Goal: Task Accomplishment & Management: Manage account settings

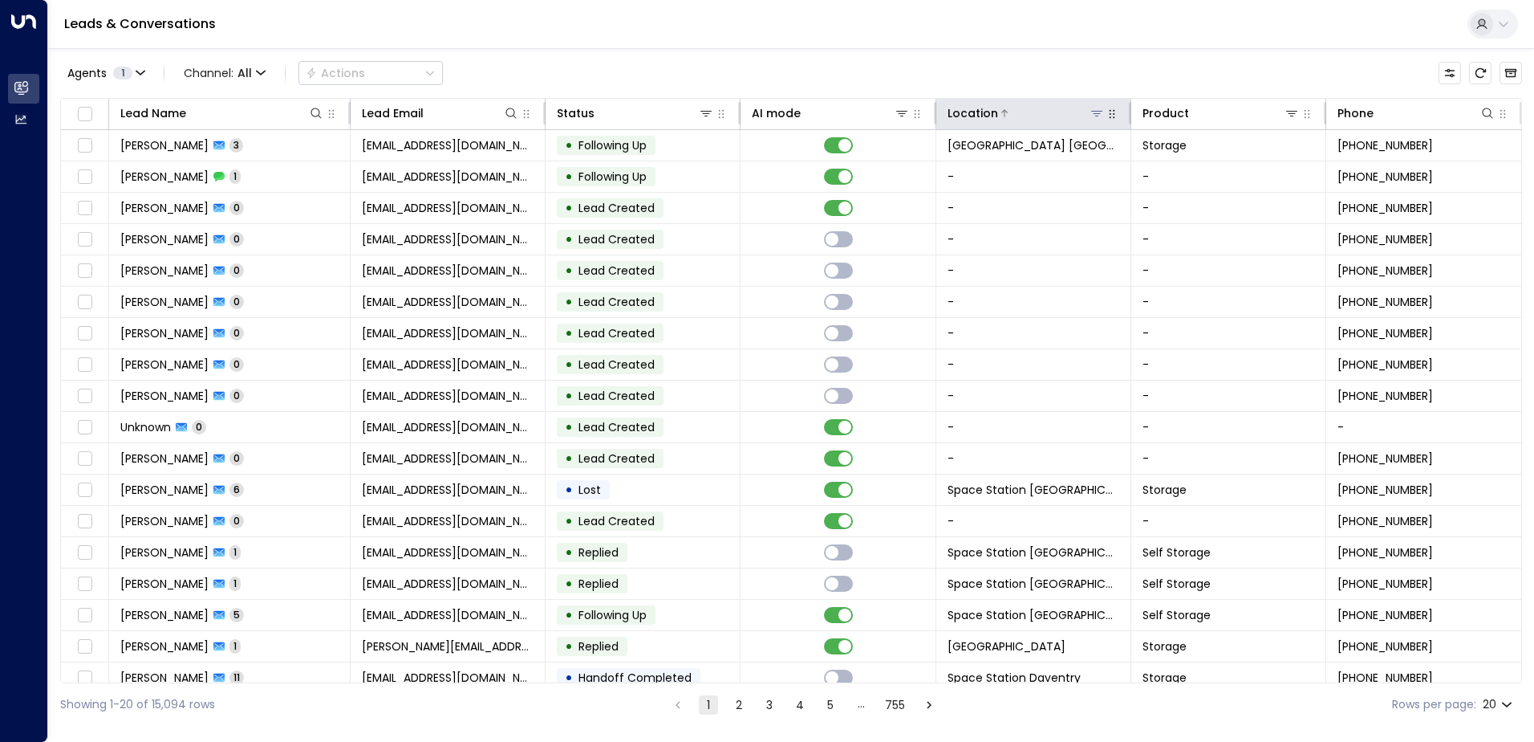
click at [1092, 109] on icon at bounding box center [1097, 113] width 13 height 13
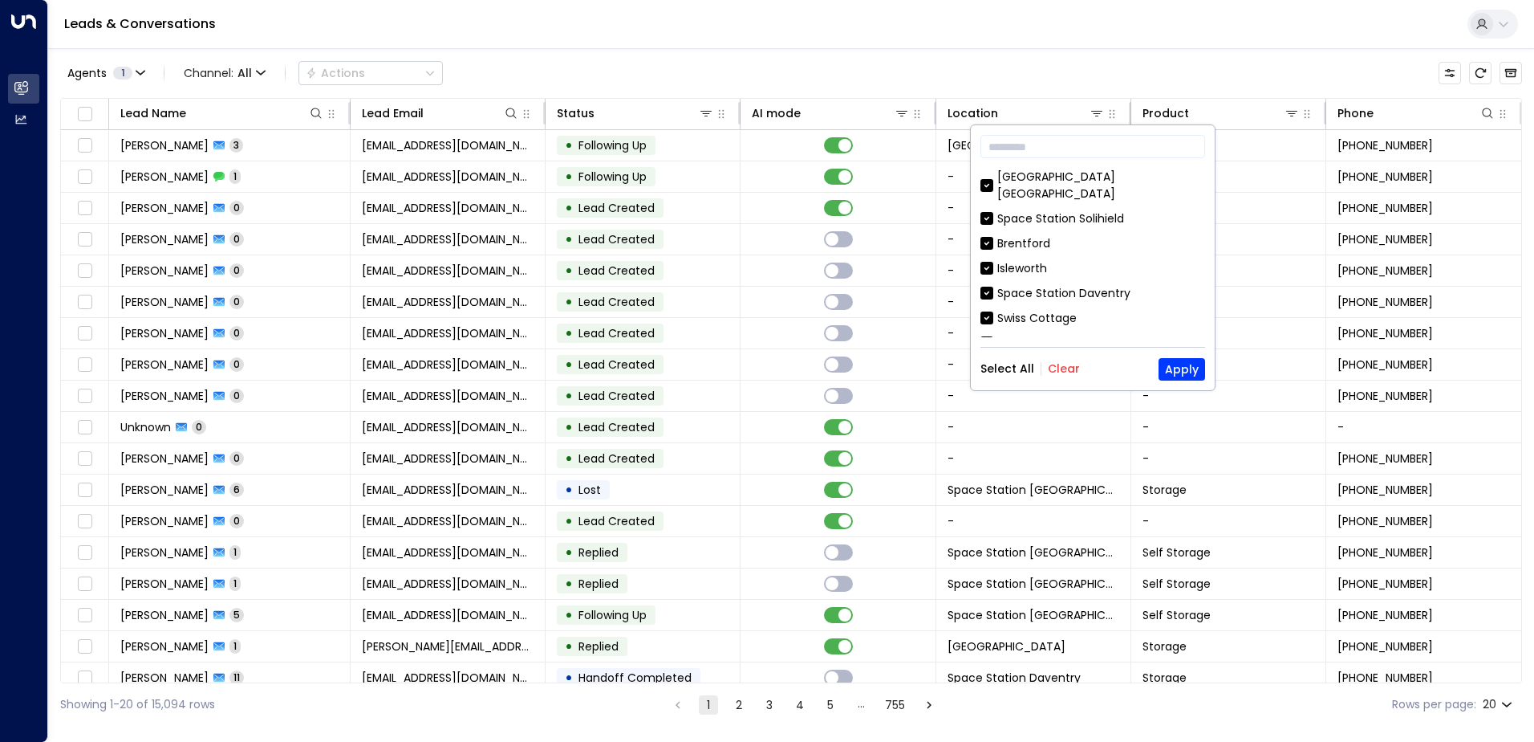
click at [1071, 364] on button "Clear" at bounding box center [1064, 368] width 32 height 13
click at [1106, 145] on input "text" at bounding box center [1093, 147] width 225 height 30
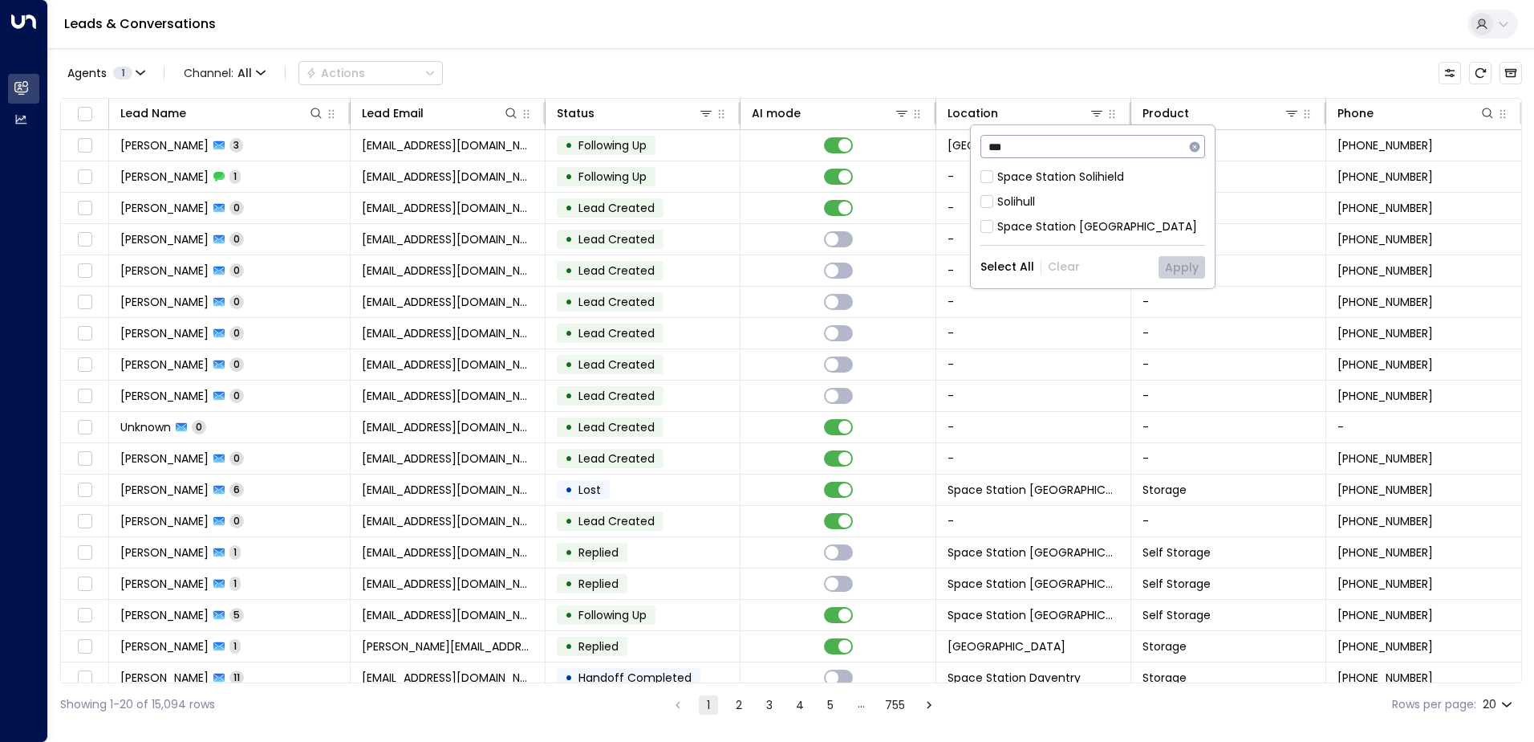
type input "***"
click at [1081, 173] on div "Space Station Solihield" at bounding box center [1061, 177] width 127 height 17
drag, startPoint x: 1081, startPoint y: 173, endPoint x: 1102, endPoint y: 230, distance: 61.4
click at [1102, 230] on div "Space Station [GEOGRAPHIC_DATA]" at bounding box center [1098, 226] width 200 height 17
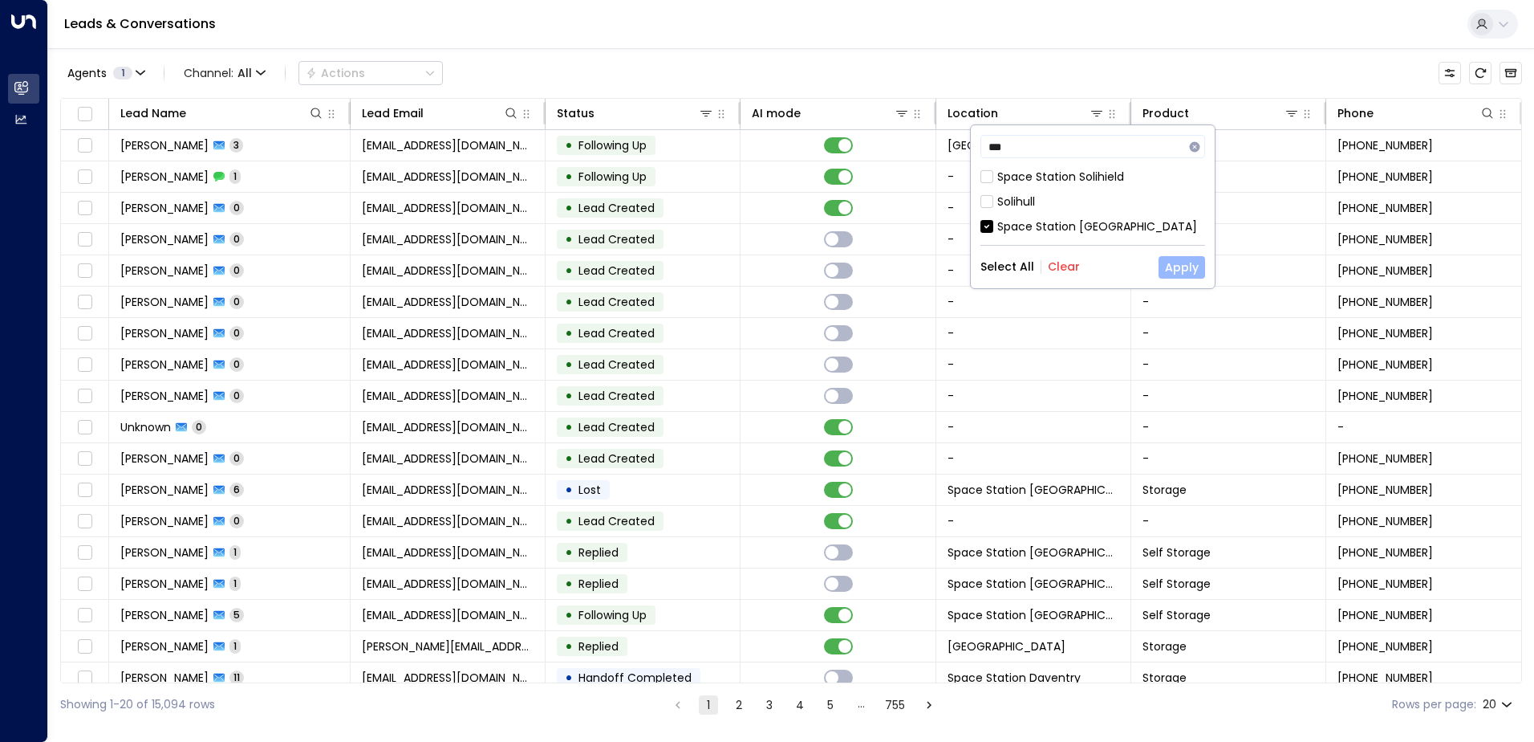
click at [1186, 266] on button "Apply" at bounding box center [1182, 267] width 47 height 22
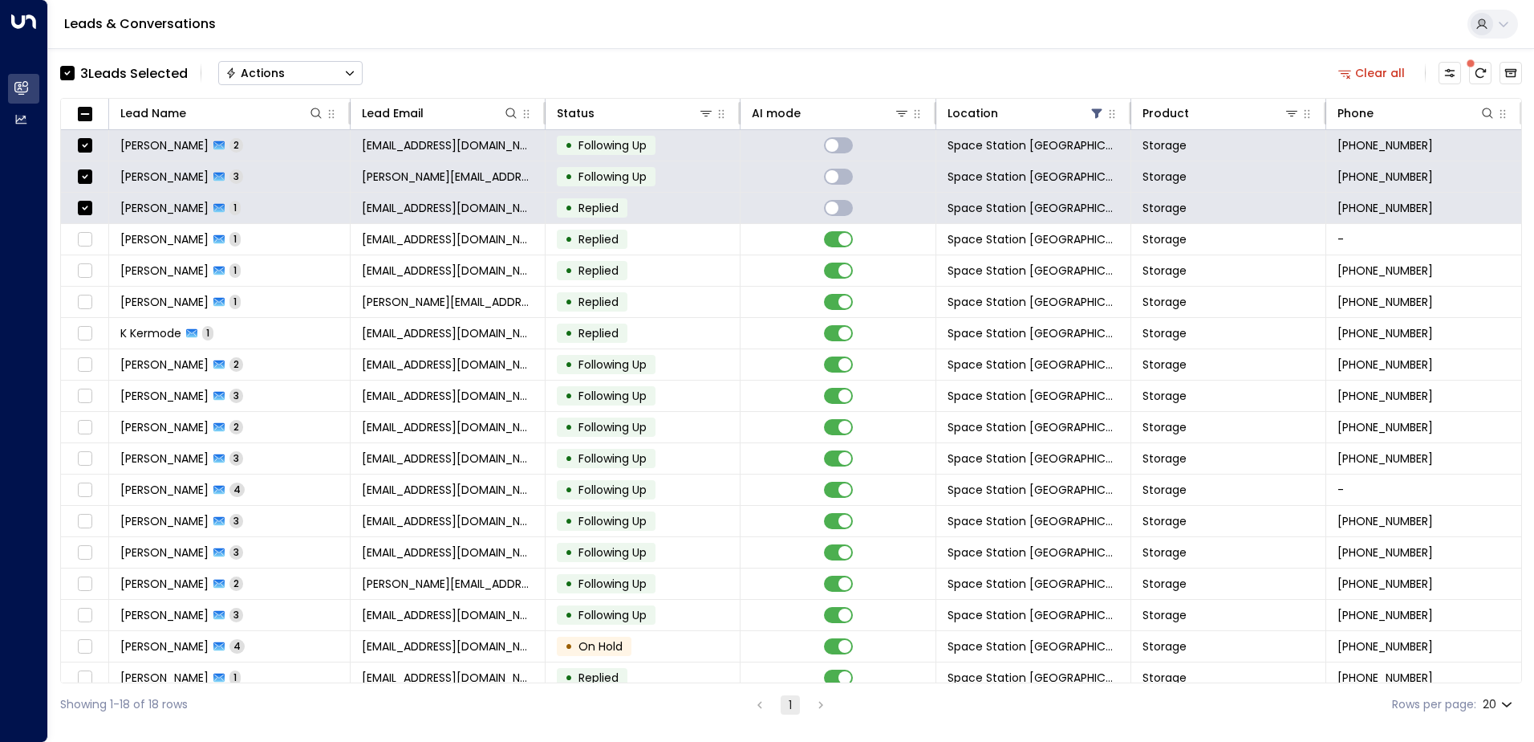
click at [256, 69] on div "Actions" at bounding box center [255, 73] width 59 height 14
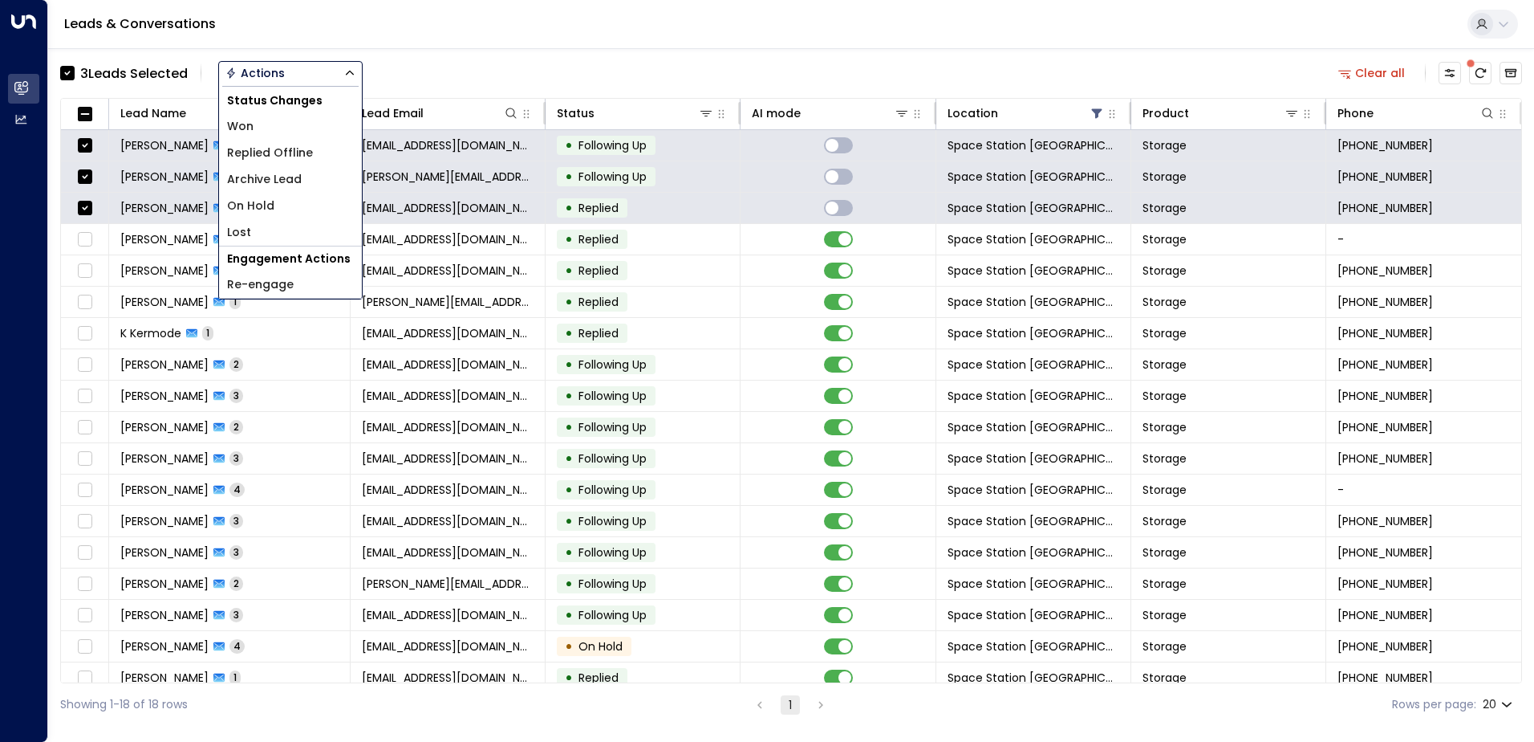
click at [268, 185] on span "Archive Lead" at bounding box center [264, 179] width 75 height 17
